Goal: Task Accomplishment & Management: Complete application form

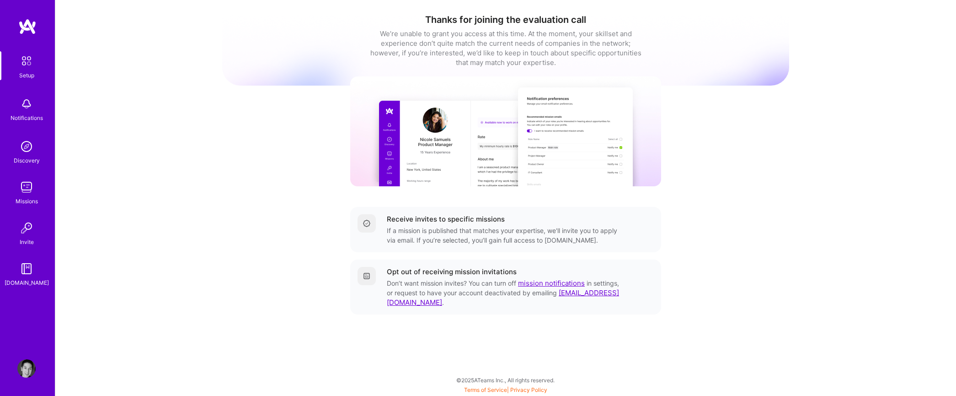
click at [33, 189] on img at bounding box center [26, 187] width 18 height 18
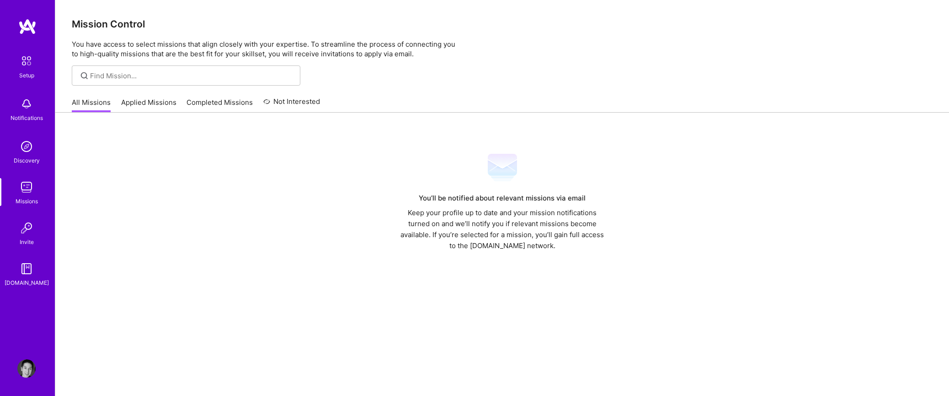
click at [126, 103] on link "Applied Missions" at bounding box center [148, 104] width 55 height 15
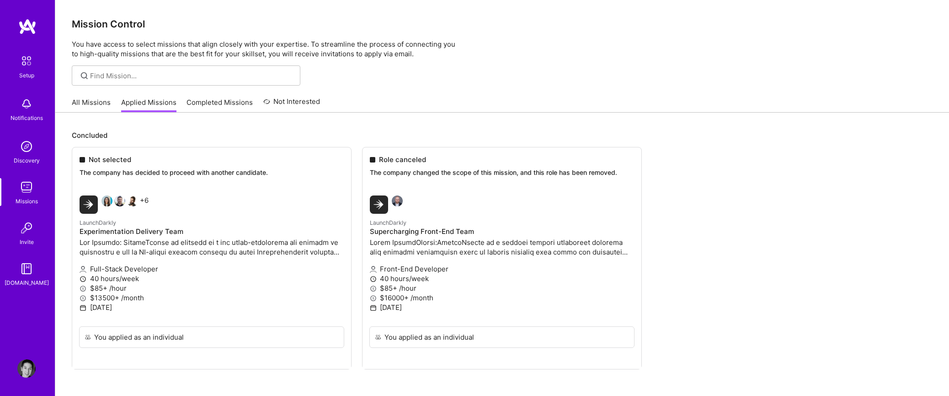
click at [34, 112] on img at bounding box center [26, 104] width 18 height 18
click at [38, 72] on link "Setup" at bounding box center [26, 65] width 57 height 29
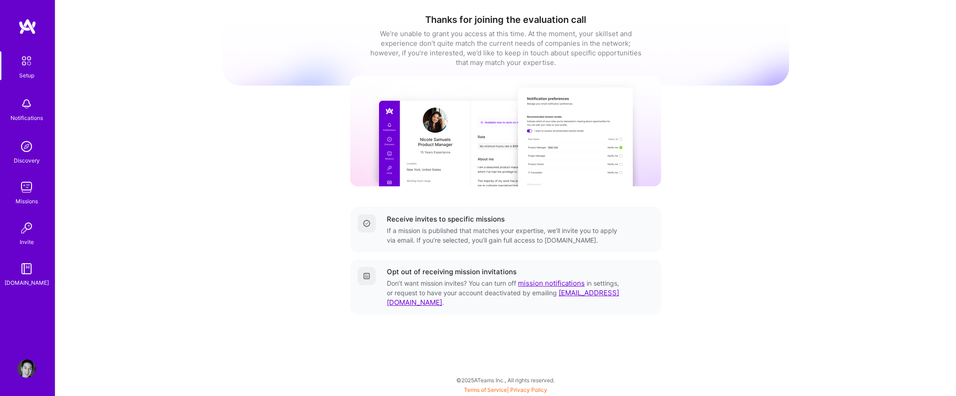
click at [29, 62] on img at bounding box center [26, 60] width 19 height 19
click at [22, 268] on img at bounding box center [26, 268] width 18 height 18
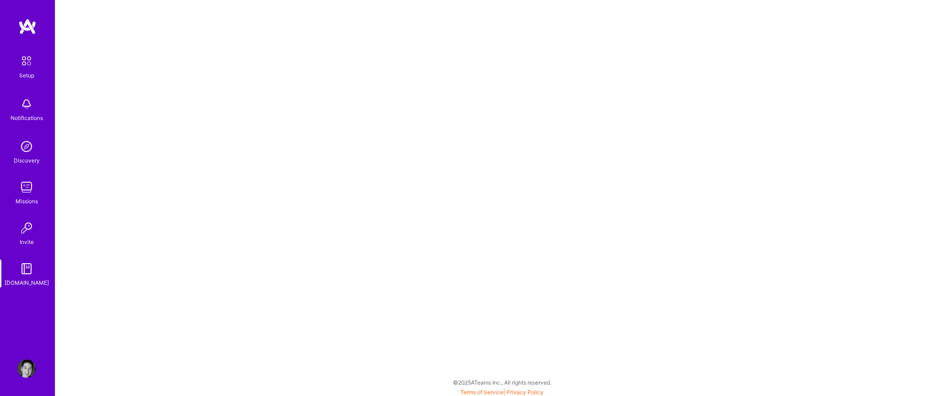
click at [28, 360] on img at bounding box center [26, 368] width 18 height 18
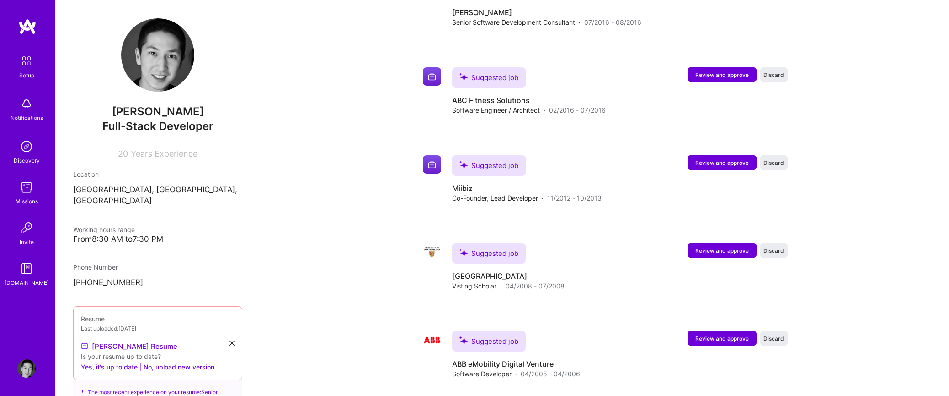
scroll to position [318, 0]
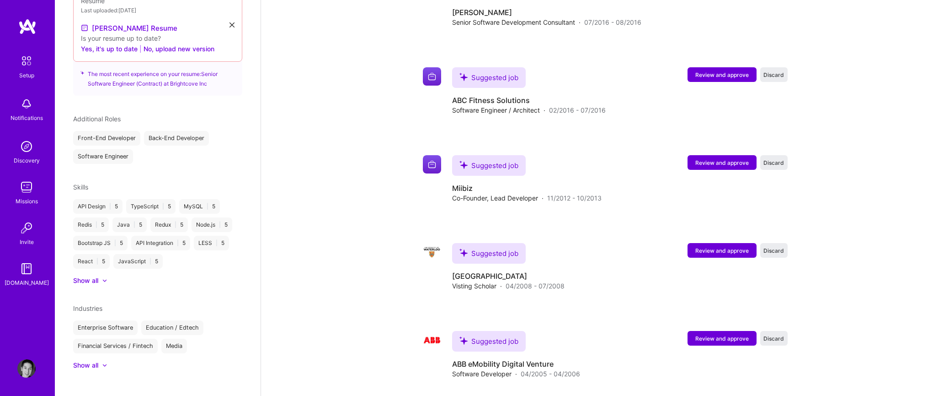
click at [29, 59] on img at bounding box center [26, 60] width 19 height 19
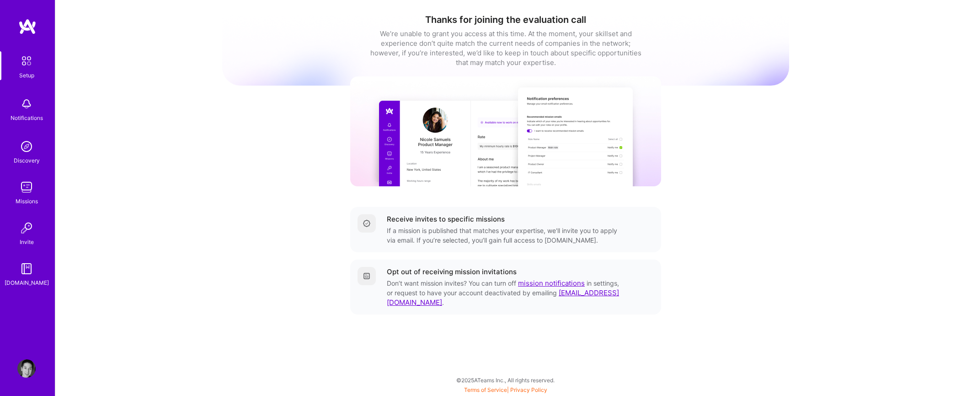
click at [33, 106] on img at bounding box center [26, 104] width 18 height 18
click at [25, 184] on img at bounding box center [26, 187] width 18 height 18
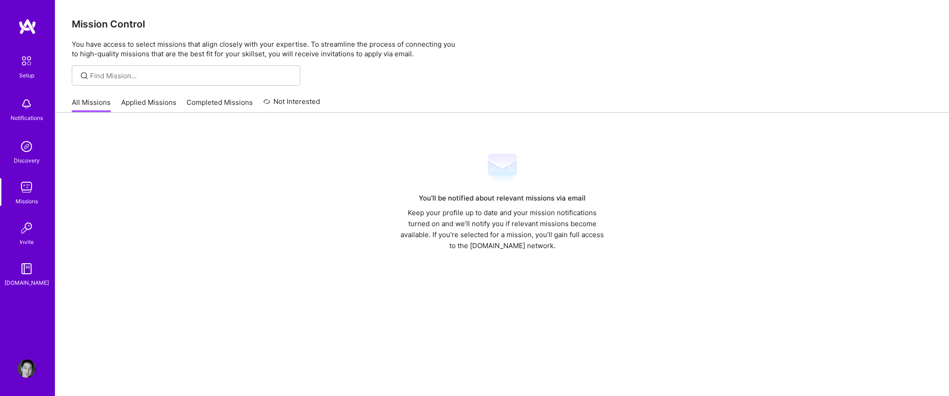
click at [142, 100] on link "Applied Missions" at bounding box center [148, 104] width 55 height 15
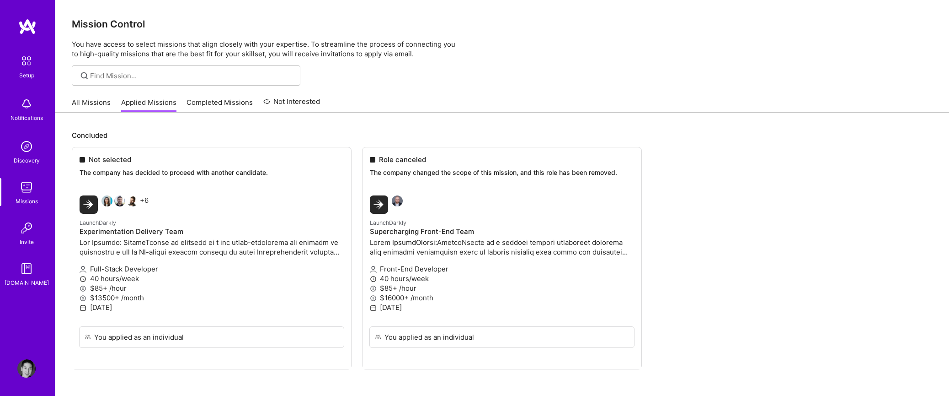
click at [27, 194] on img at bounding box center [26, 187] width 18 height 18
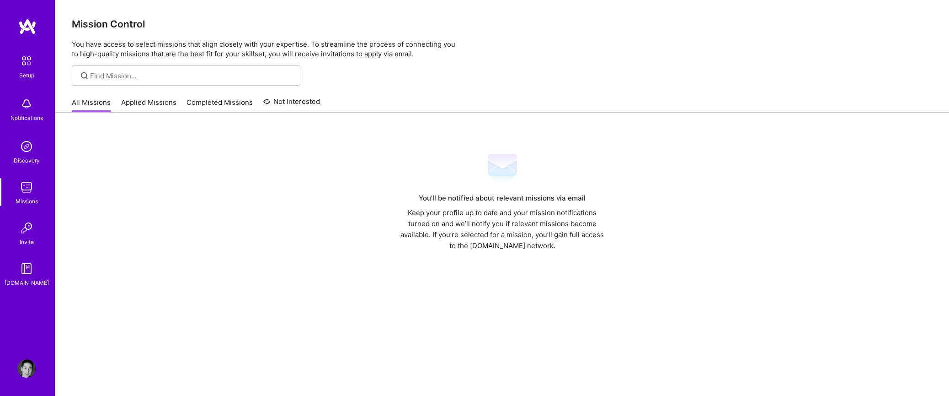
click at [220, 108] on link "Completed Missions" at bounding box center [220, 104] width 66 height 15
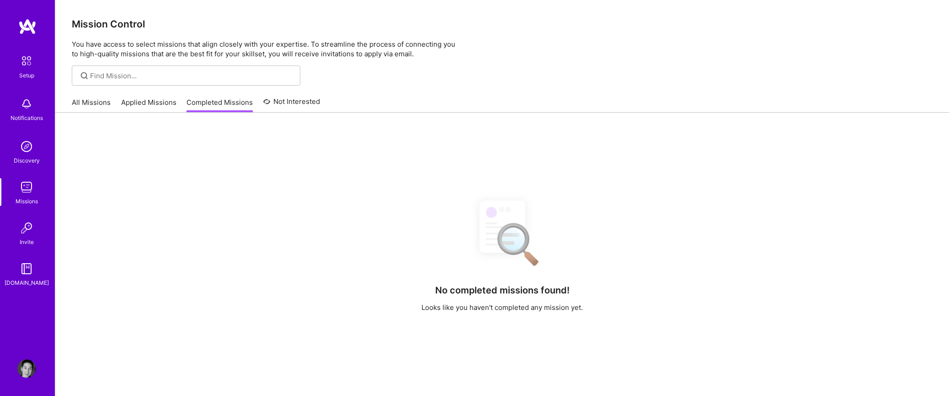
click at [31, 70] on img at bounding box center [26, 60] width 19 height 19
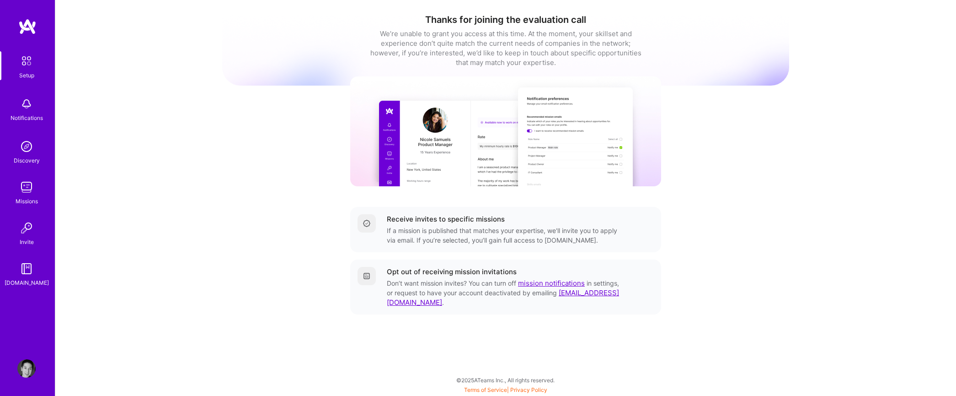
click at [30, 107] on img at bounding box center [26, 104] width 18 height 18
click at [29, 148] on img at bounding box center [26, 146] width 18 height 18
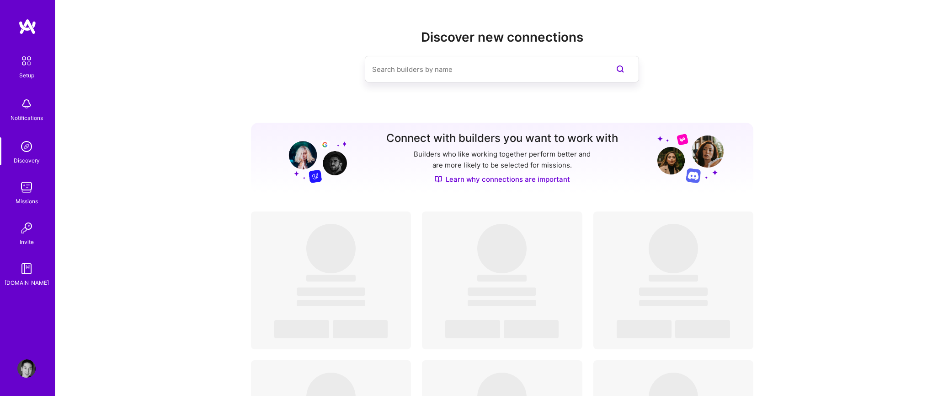
click at [25, 183] on img at bounding box center [26, 187] width 18 height 18
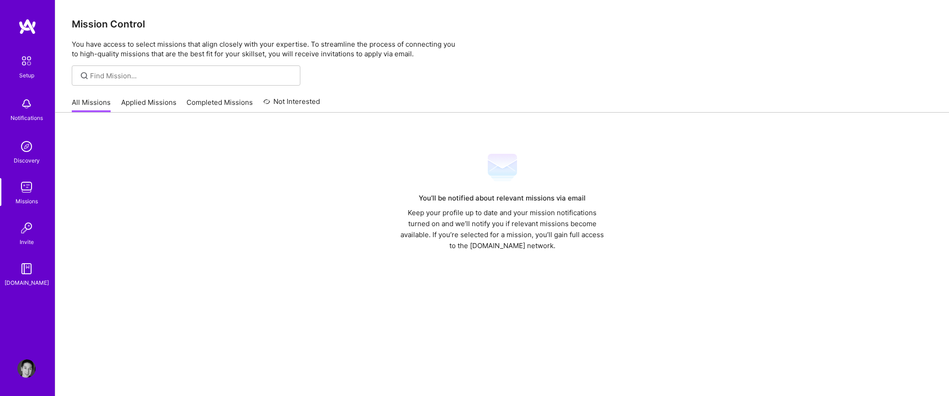
click at [21, 224] on img at bounding box center [26, 228] width 18 height 18
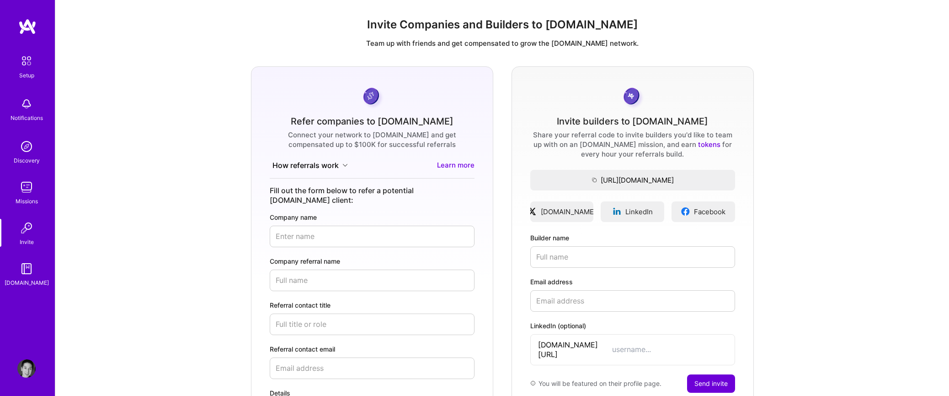
click at [30, 264] on img at bounding box center [26, 268] width 18 height 18
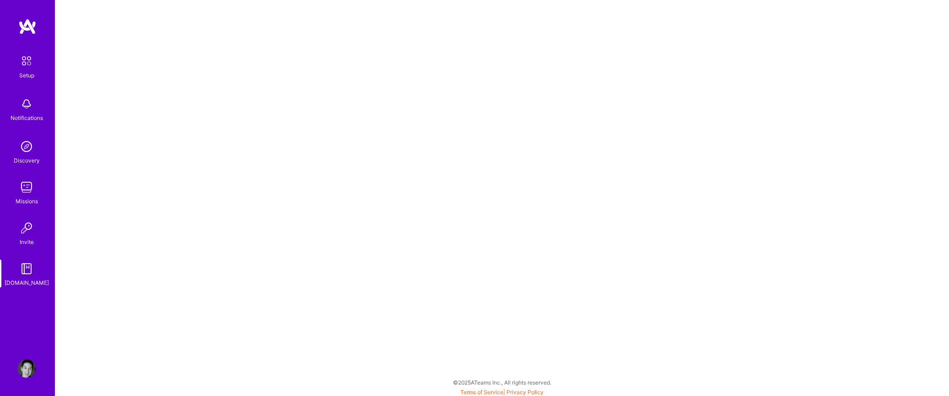
click at [23, 59] on img at bounding box center [26, 60] width 19 height 19
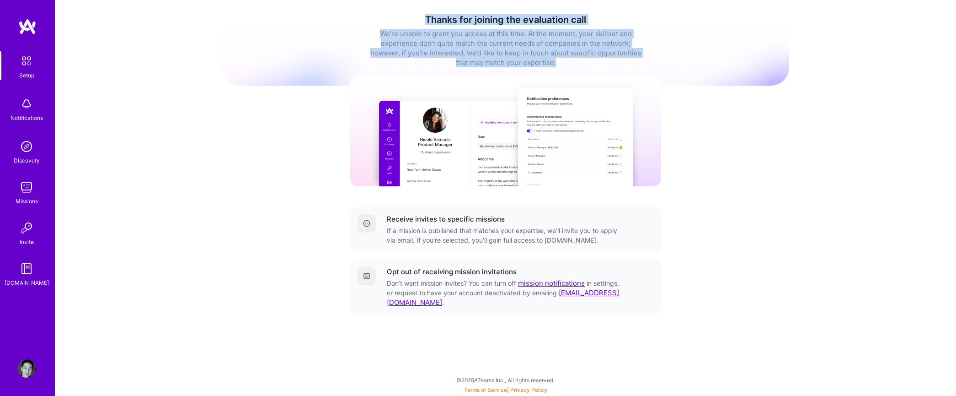
drag, startPoint x: 571, startPoint y: 64, endPoint x: 425, endPoint y: 20, distance: 152.3
click at [425, 20] on div "Thanks for joining the evaluation call We’re unable to grant you access at this…" at bounding box center [505, 40] width 567 height 53
copy div "Thanks for joining the evaluation call We’re unable to grant you access at this…"
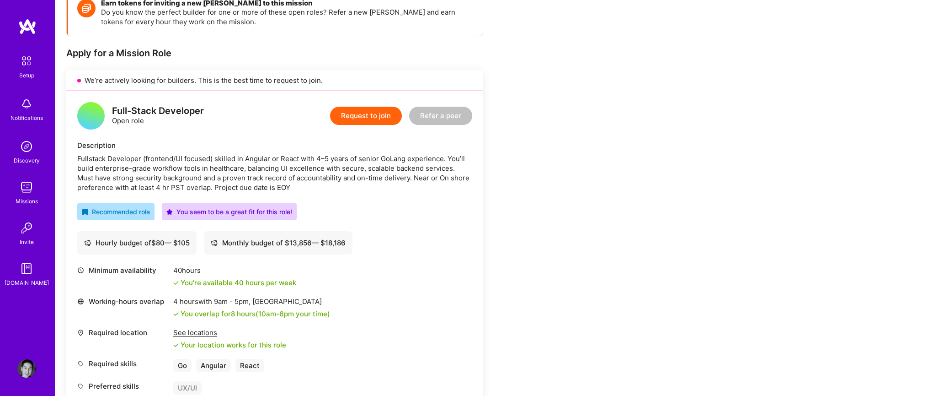
scroll to position [17, 0]
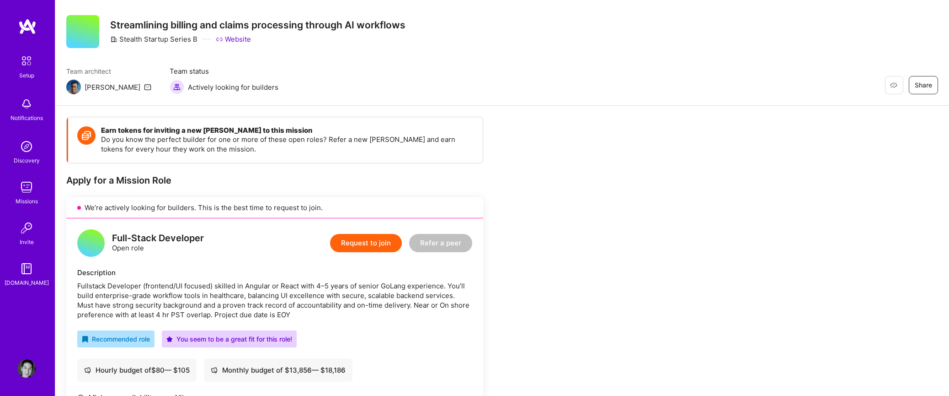
click at [380, 244] on button "Request to join" at bounding box center [366, 243] width 72 height 18
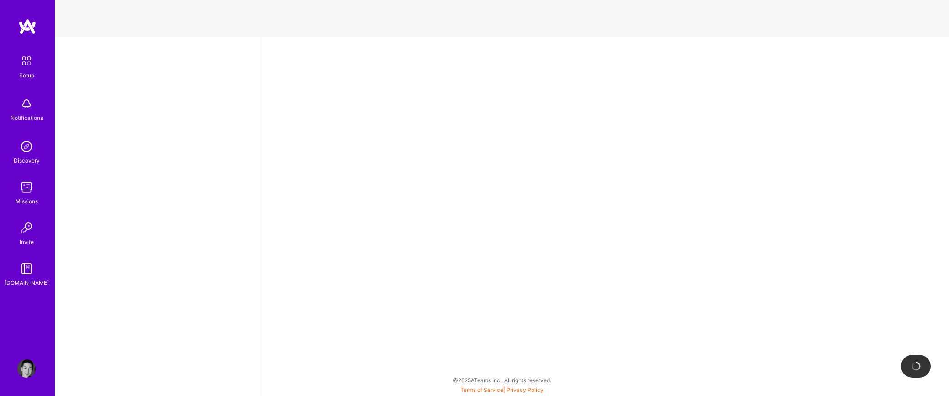
select select "CA"
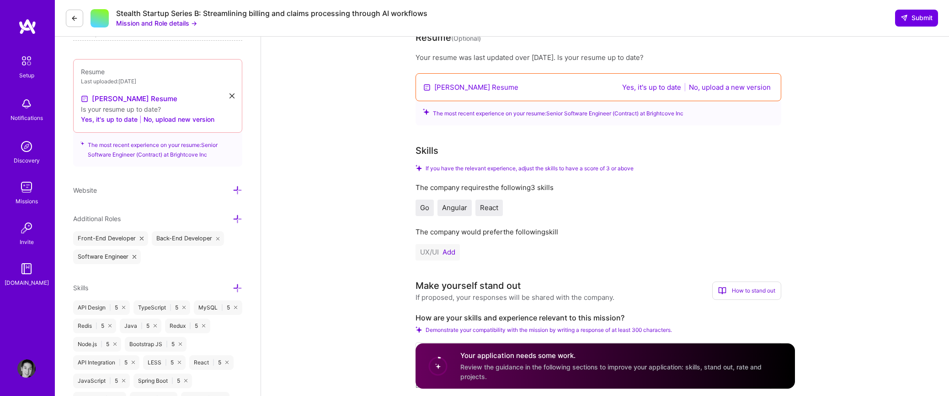
scroll to position [225, 0]
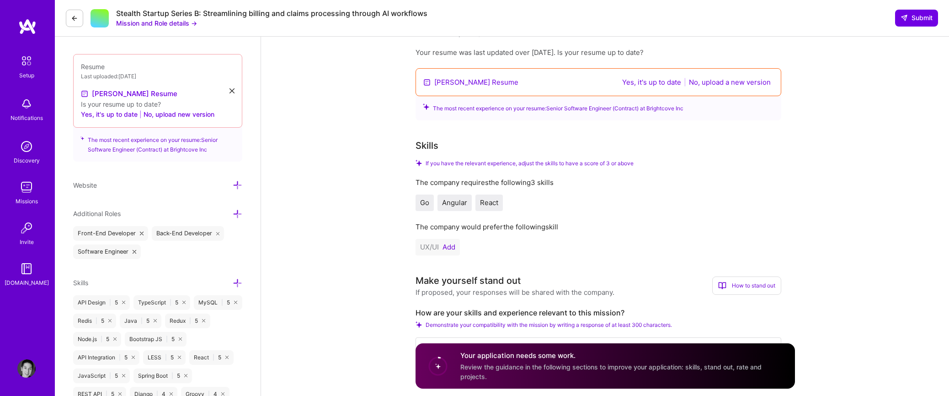
click at [658, 79] on button "Yes, it's up to date" at bounding box center [652, 82] width 64 height 11
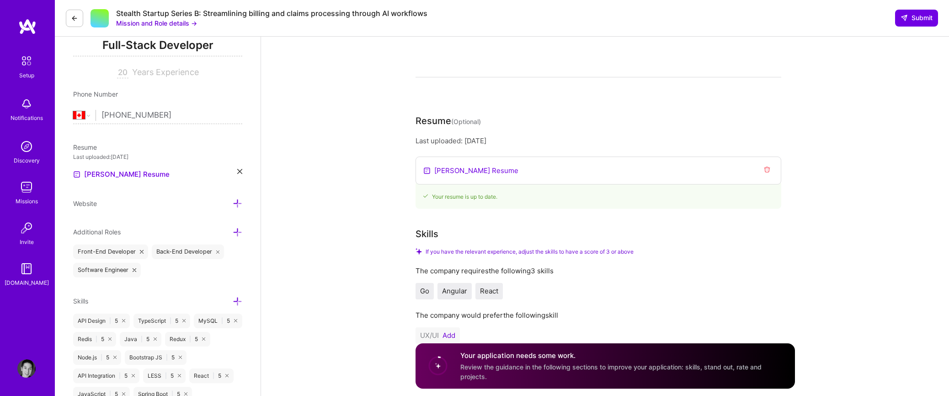
scroll to position [0, 0]
